Goal: Information Seeking & Learning: Understand process/instructions

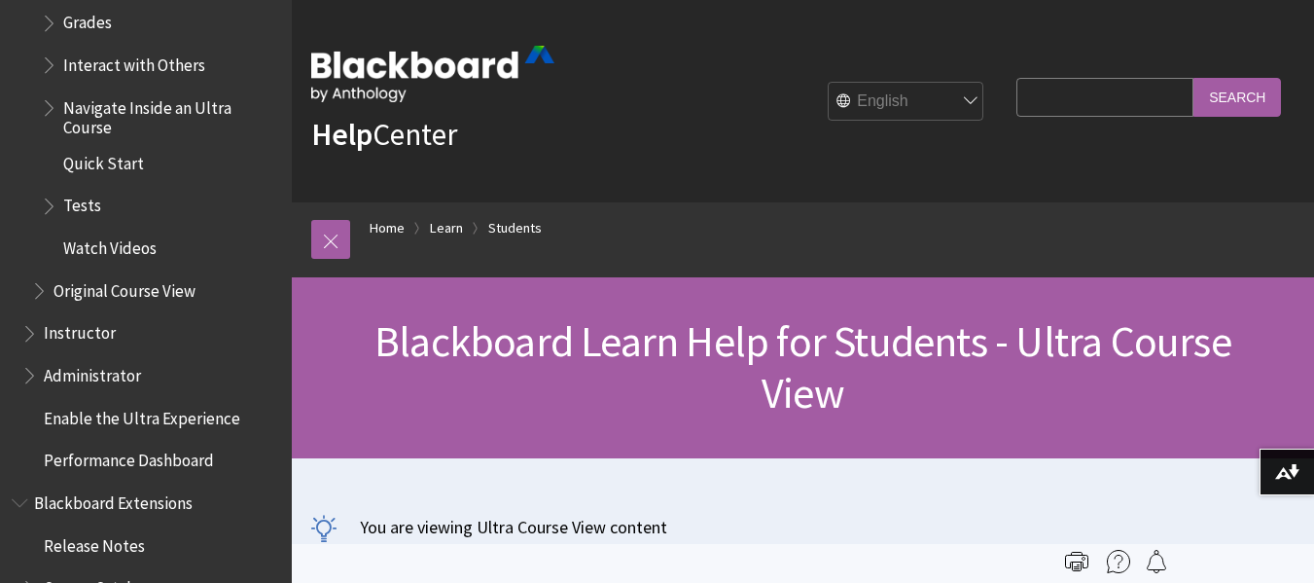
scroll to position [2547, 0]
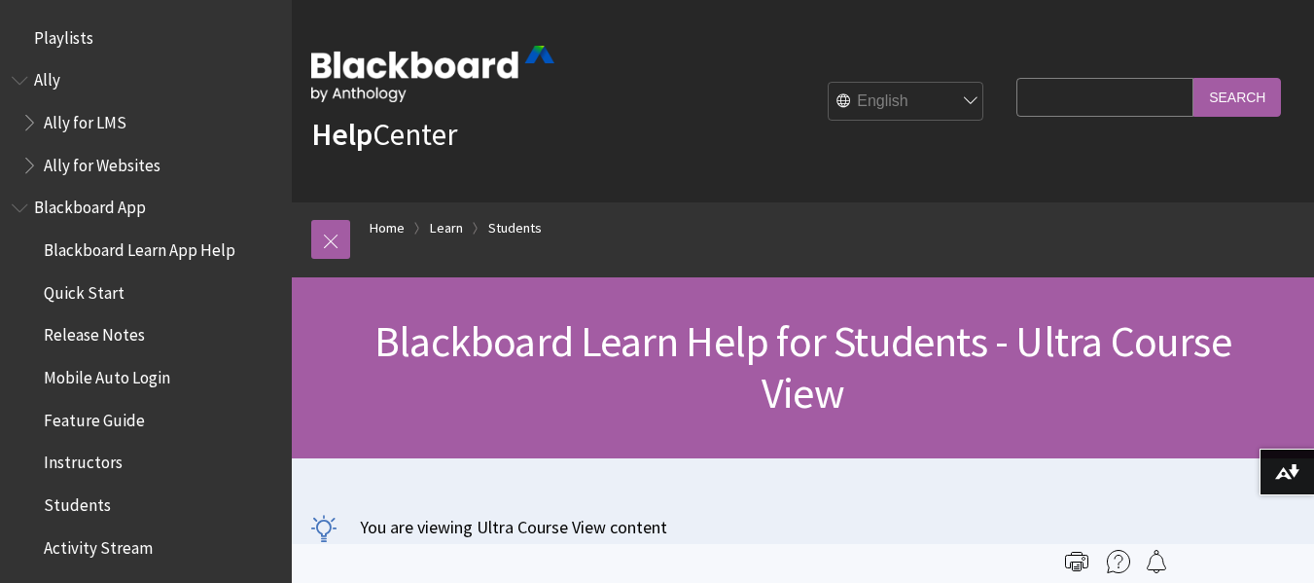
scroll to position [2256, 0]
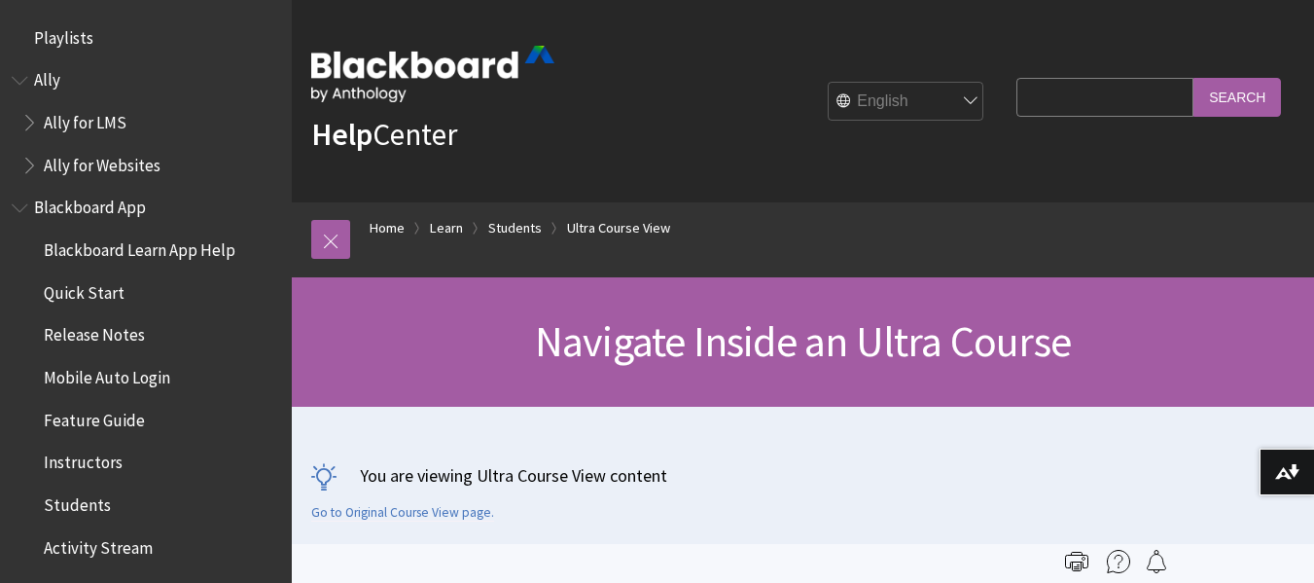
scroll to position [2609, 0]
